Goal: Information Seeking & Learning: Check status

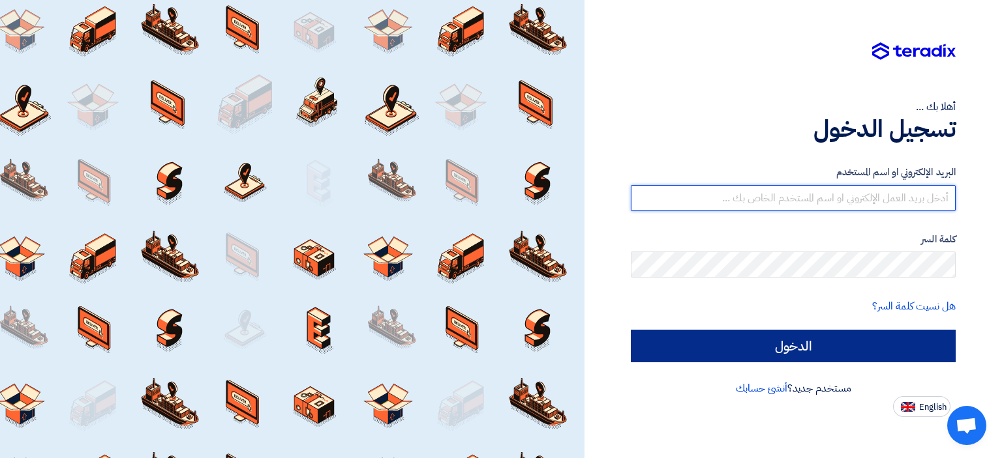
type input "[EMAIL_ADDRESS][DOMAIN_NAME]"
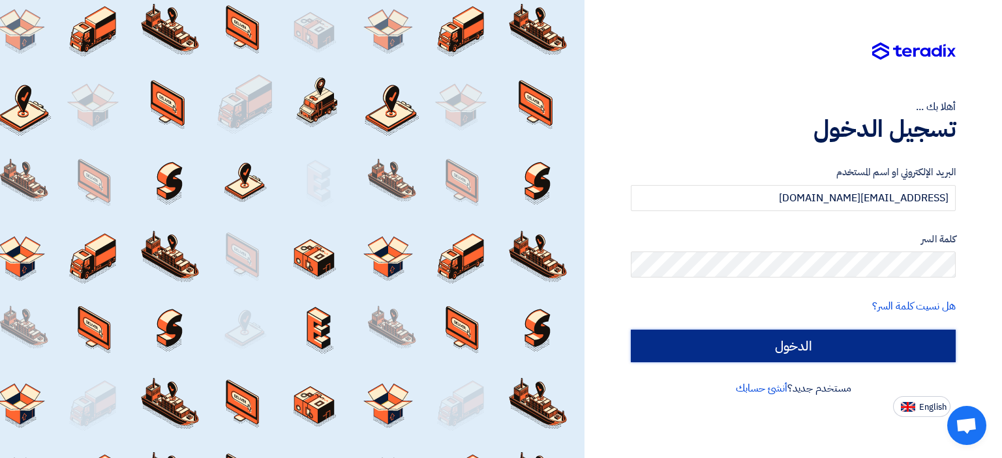
click at [806, 349] on input "الدخول" at bounding box center [793, 346] width 325 height 33
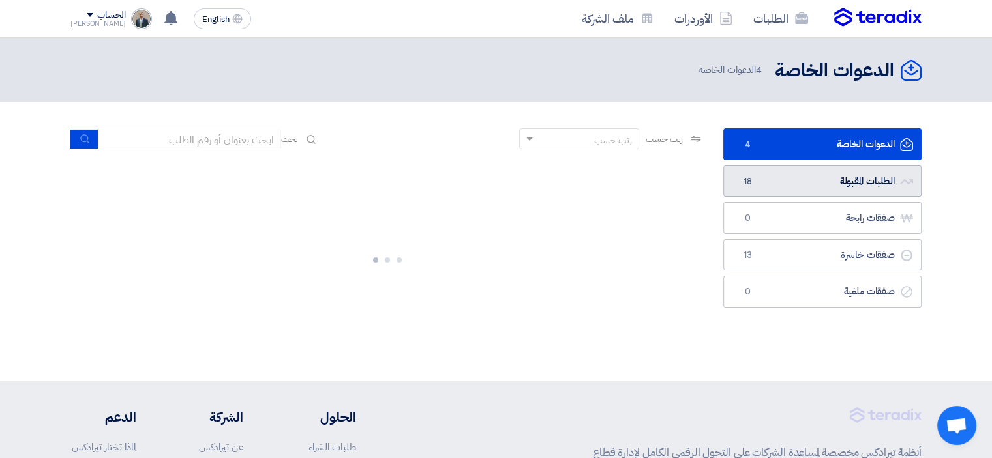
click at [821, 177] on link "الطلبات المقبولة الطلبات المقبولة 18" at bounding box center [822, 182] width 198 height 32
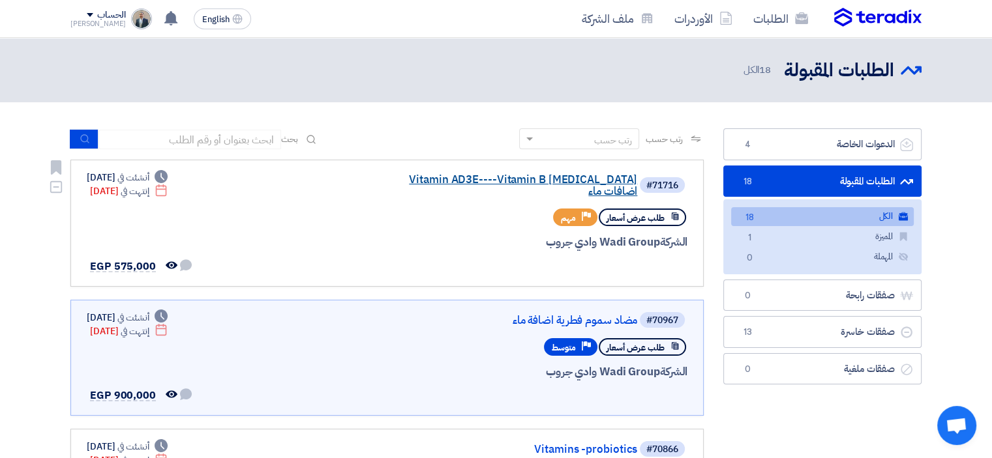
click at [537, 178] on link "Vitamin AD3E----Vitamin B [MEDICAL_DATA] اضافات ماء" at bounding box center [506, 185] width 261 height 23
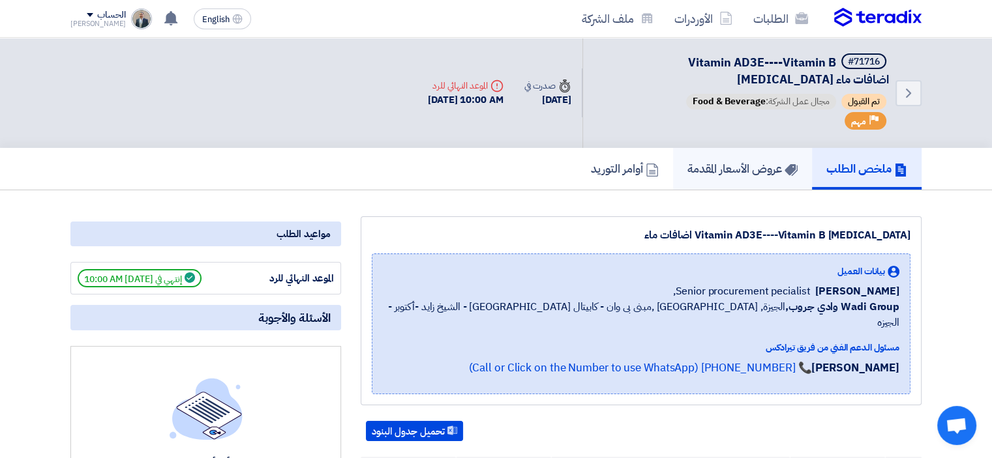
click at [779, 166] on h5 "عروض الأسعار المقدمة" at bounding box center [742, 168] width 110 height 15
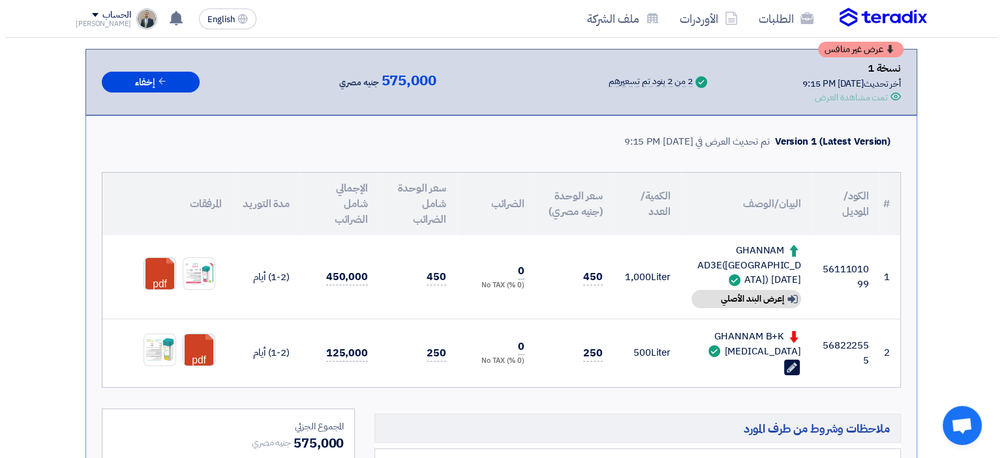
scroll to position [196, 0]
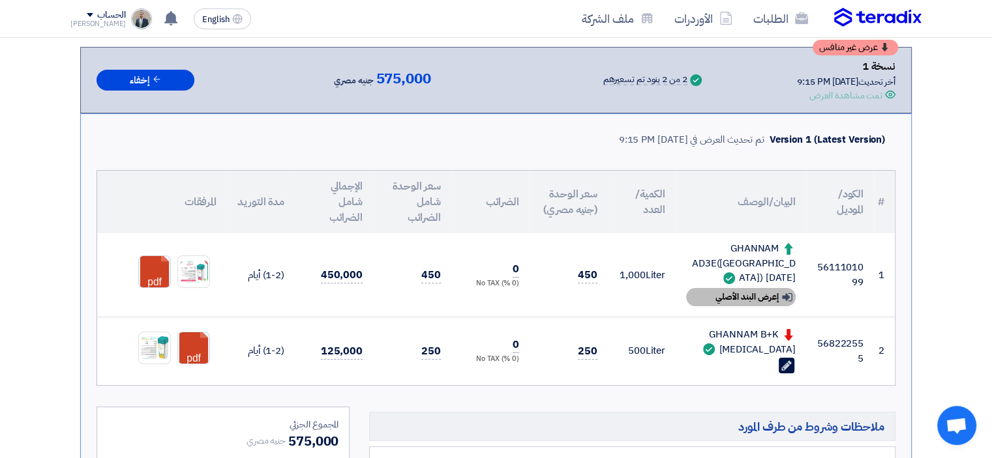
click at [770, 291] on div "Show details إعرض البند الأصلي" at bounding box center [741, 297] width 110 height 18
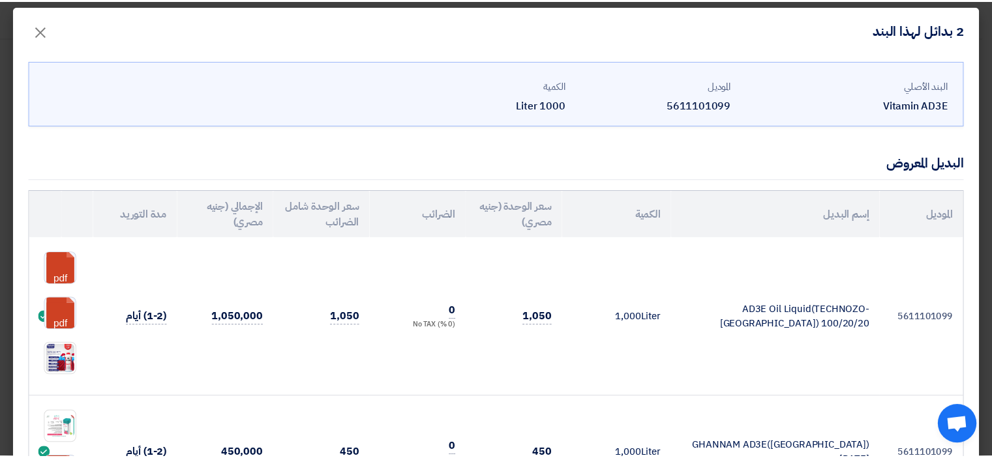
scroll to position [0, 0]
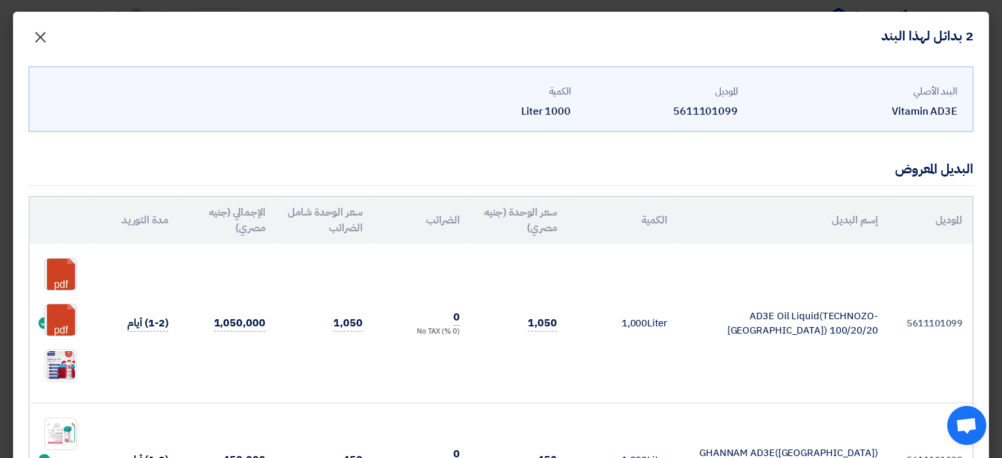
click at [48, 31] on span "×" at bounding box center [41, 36] width 16 height 39
